Goal: Find specific page/section

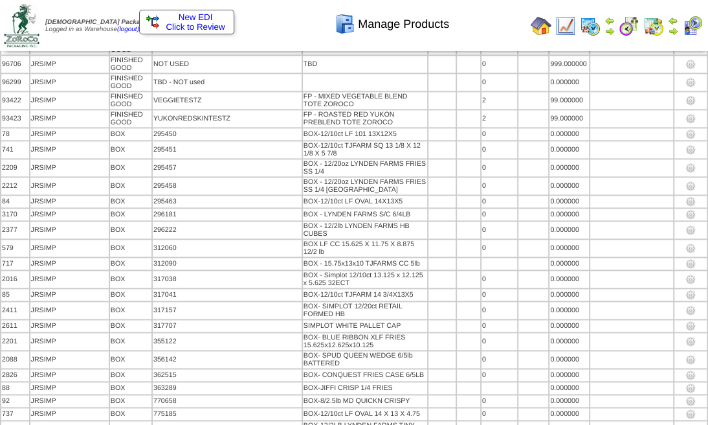
scroll to position [55246, 0]
click at [543, 26] on div "Manage Products" at bounding box center [348, 20] width 405 height 36
click at [544, 27] on div "Manage Products" at bounding box center [348, 20] width 405 height 36
click at [546, 31] on div "Manage Products" at bounding box center [348, 20] width 405 height 36
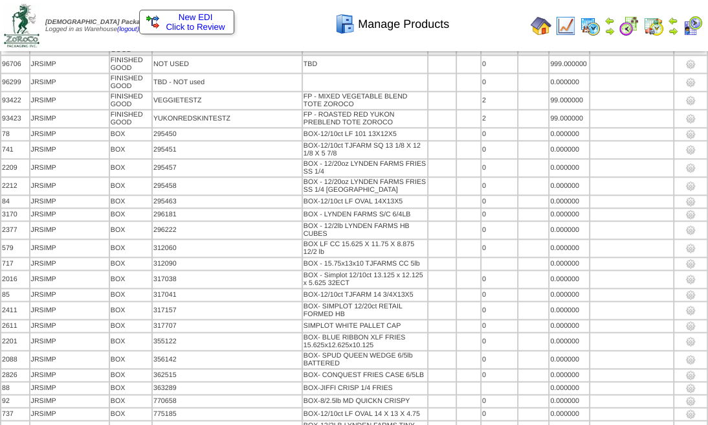
click at [546, 31] on div "Manage Products" at bounding box center [348, 20] width 405 height 36
click at [544, 31] on div "Manage Products" at bounding box center [348, 20] width 405 height 36
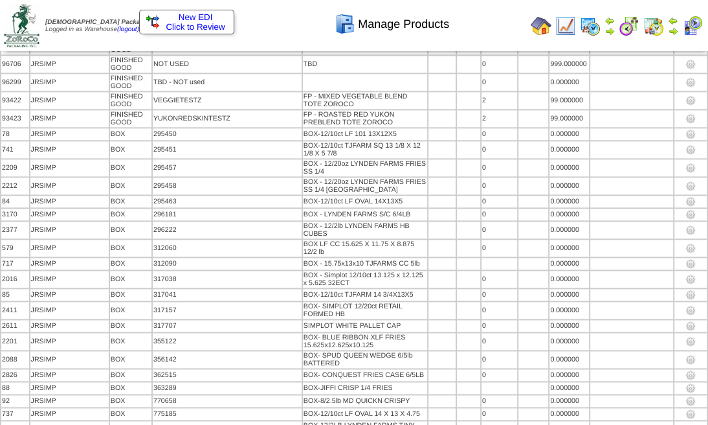
click at [544, 31] on div "Manage Products" at bounding box center [348, 20] width 405 height 36
click at [546, 25] on div "Manage Products" at bounding box center [348, 20] width 405 height 36
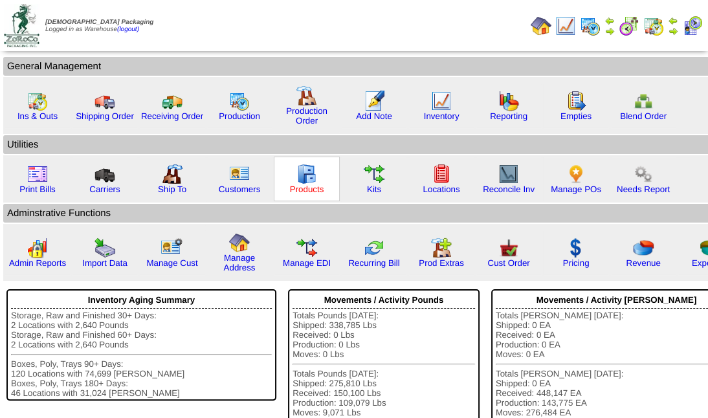
click at [303, 186] on link "Products" at bounding box center [307, 190] width 34 height 10
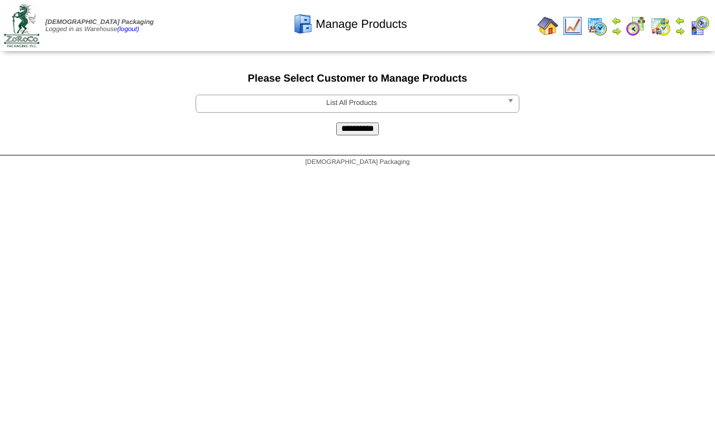
click at [337, 102] on span "List All Products" at bounding box center [351, 103] width 300 height 16
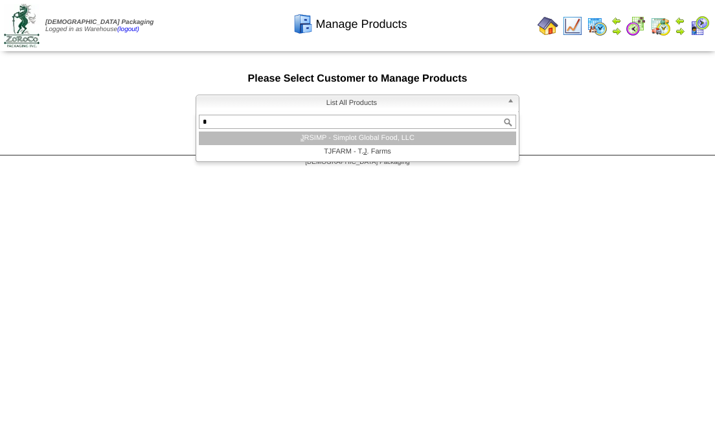
type input "*"
click at [357, 137] on li "J RSIMP - Simplot Global Food, LLC" at bounding box center [357, 138] width 317 height 14
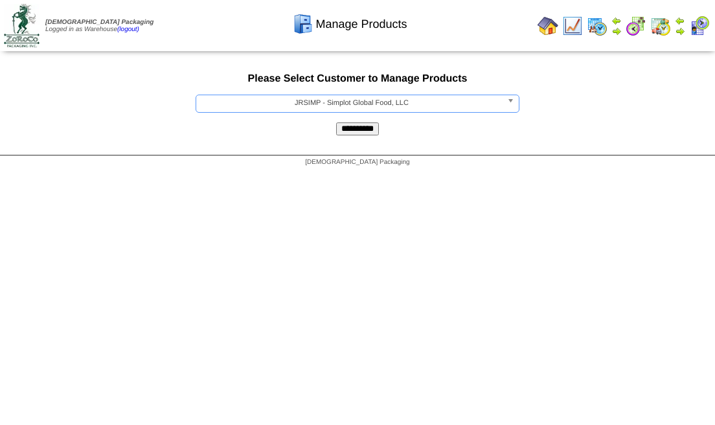
click at [357, 129] on input "**********" at bounding box center [357, 128] width 43 height 13
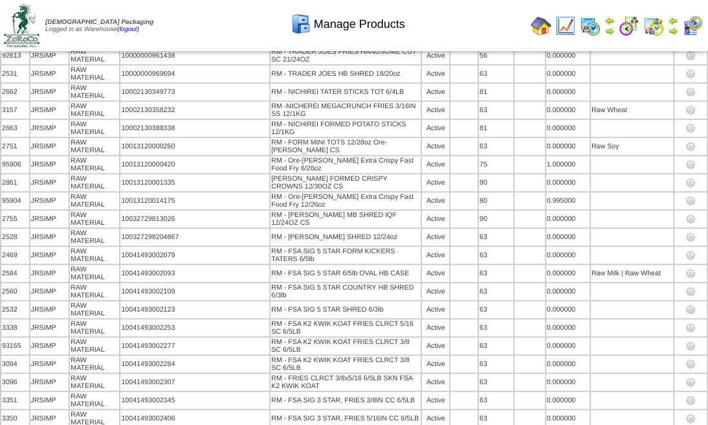
scroll to position [3224, 0]
